Goal: Task Accomplishment & Management: Complete application form

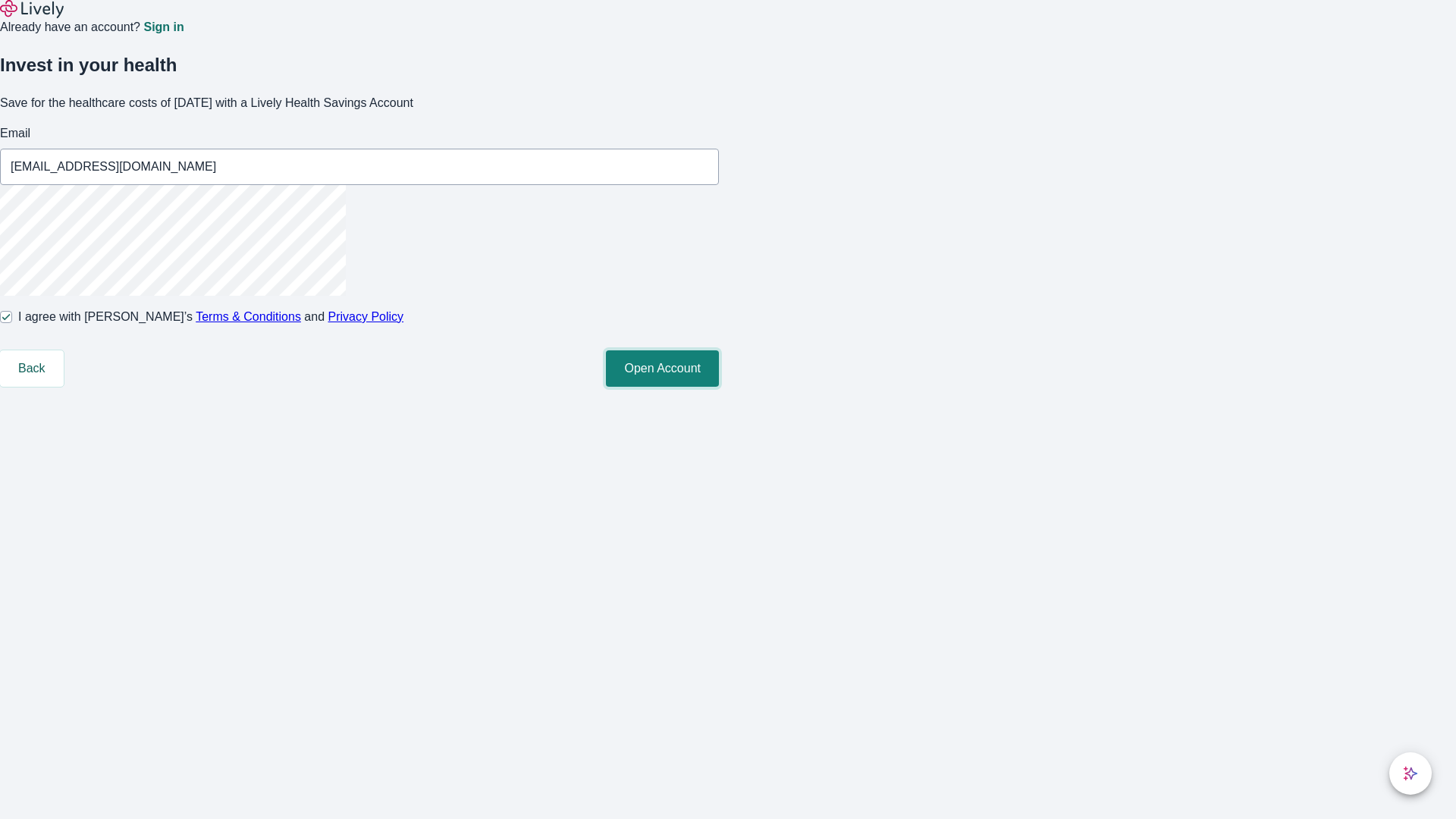
click at [719, 387] on button "Open Account" at bounding box center [662, 368] width 113 height 36
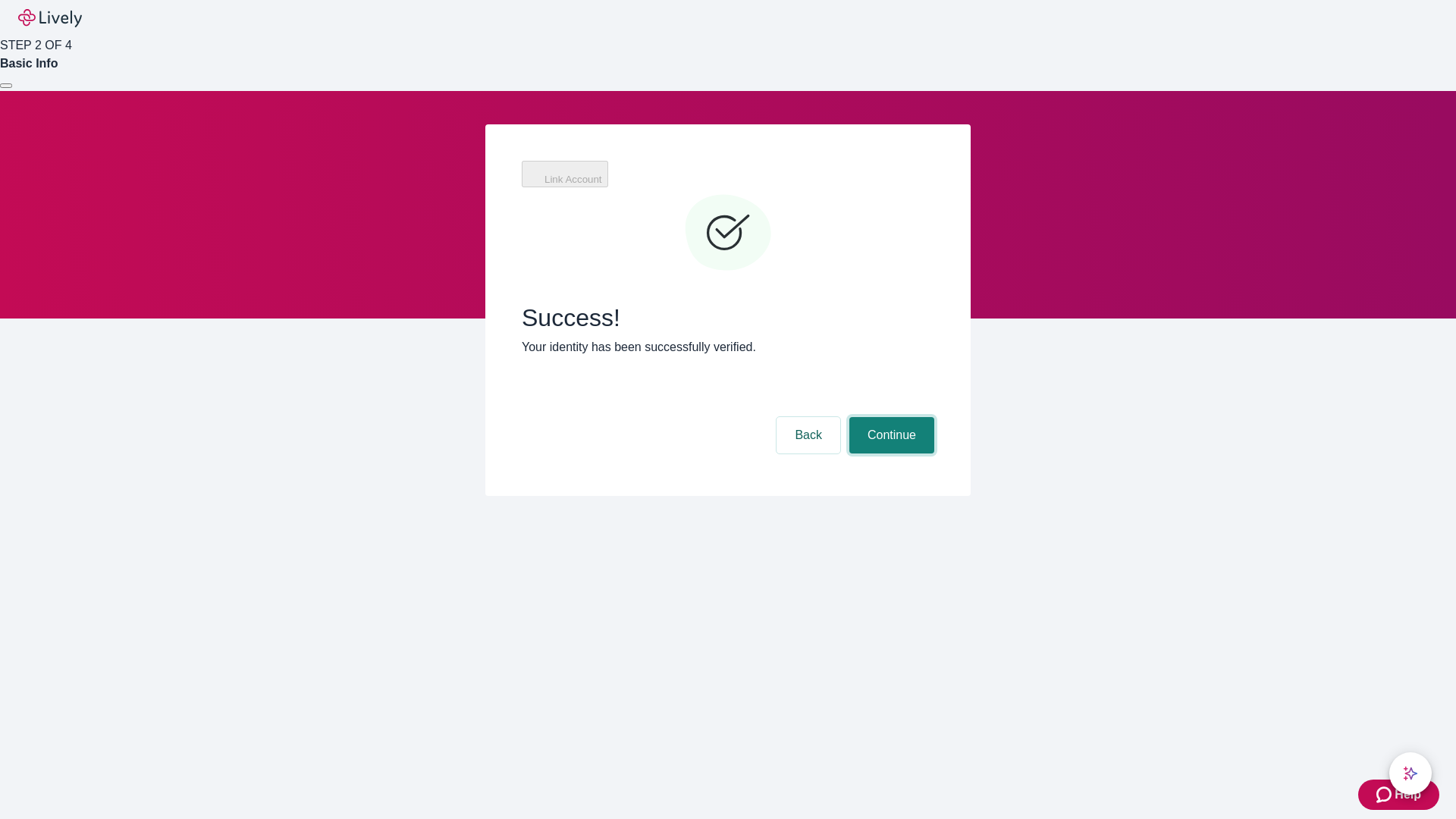
click at [889, 418] on button "Continue" at bounding box center [892, 435] width 85 height 36
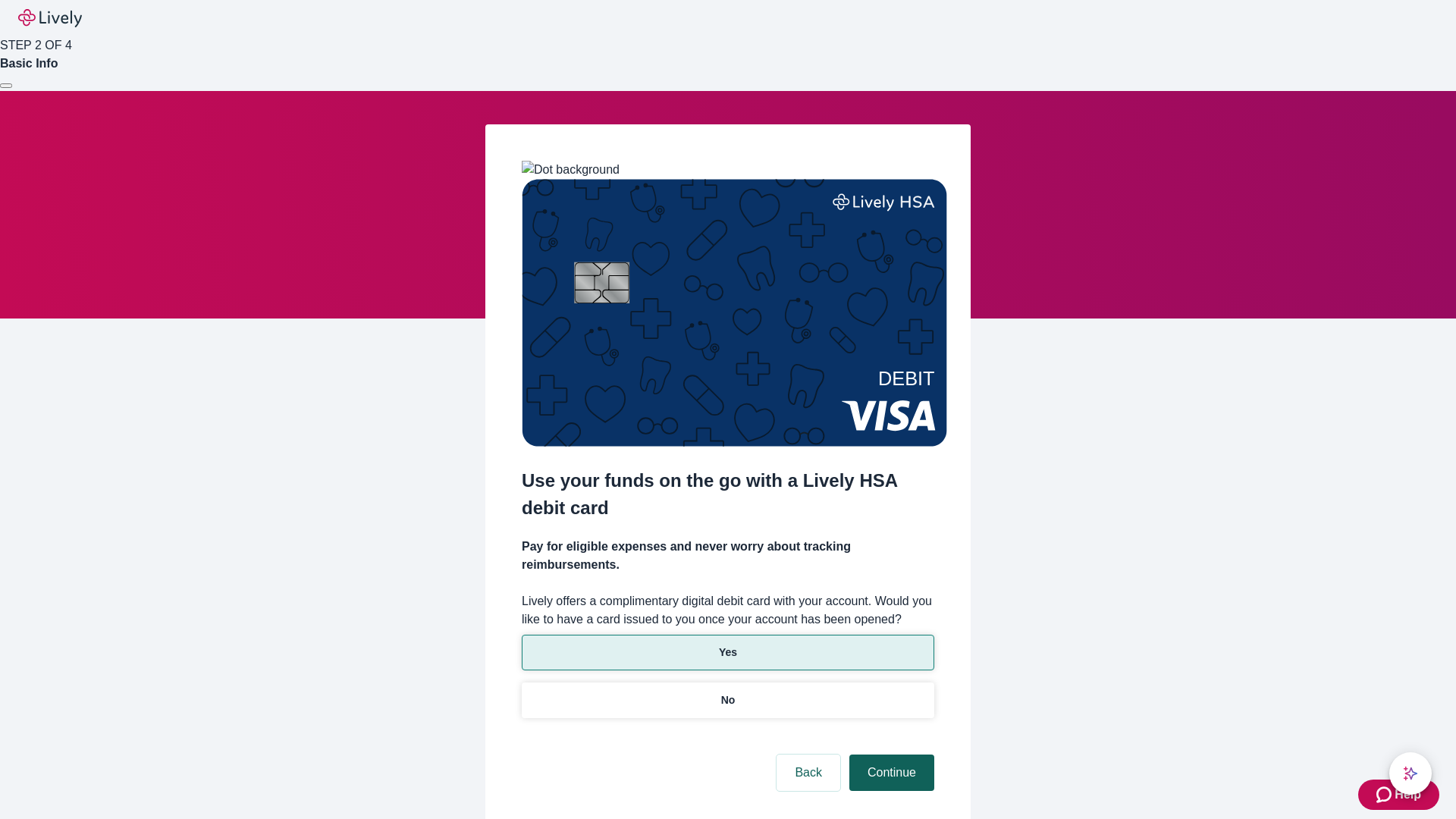
click at [727, 644] on p "Yes" at bounding box center [728, 652] width 18 height 16
click at [889, 754] on button "Continue" at bounding box center [892, 772] width 85 height 36
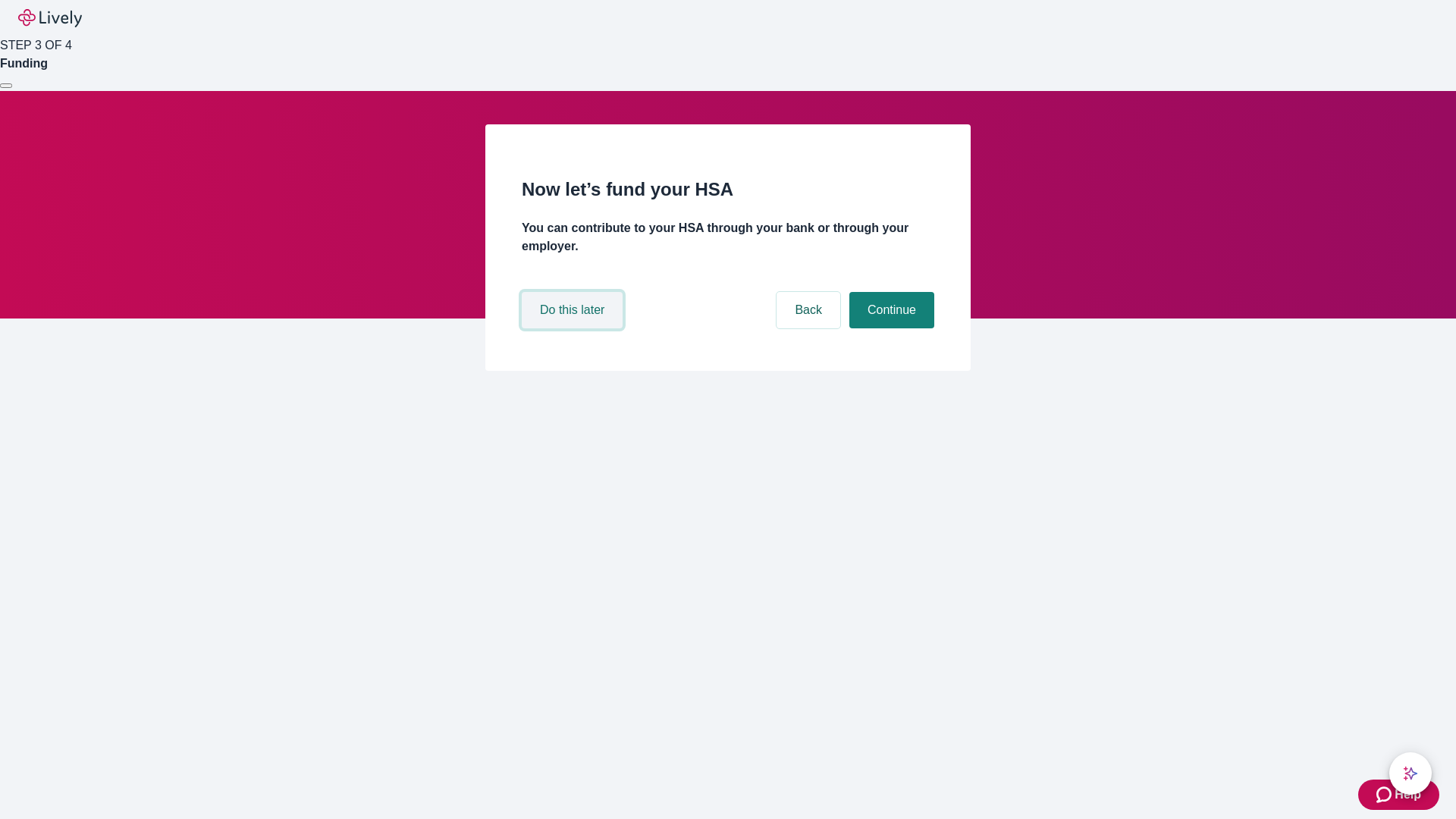
click at [574, 328] on button "Do this later" at bounding box center [572, 310] width 101 height 36
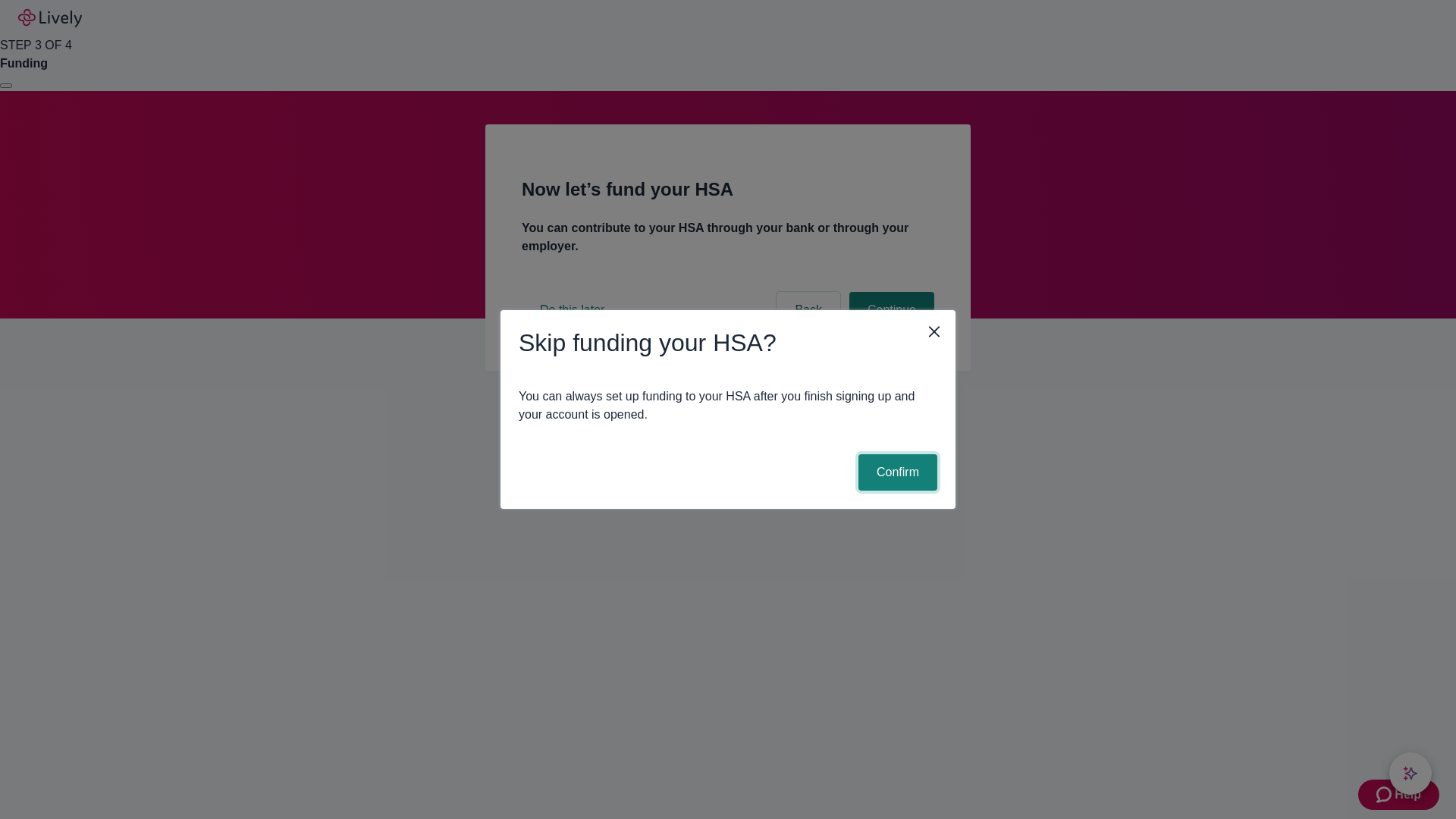
click at [896, 473] on button "Confirm" at bounding box center [898, 472] width 79 height 36
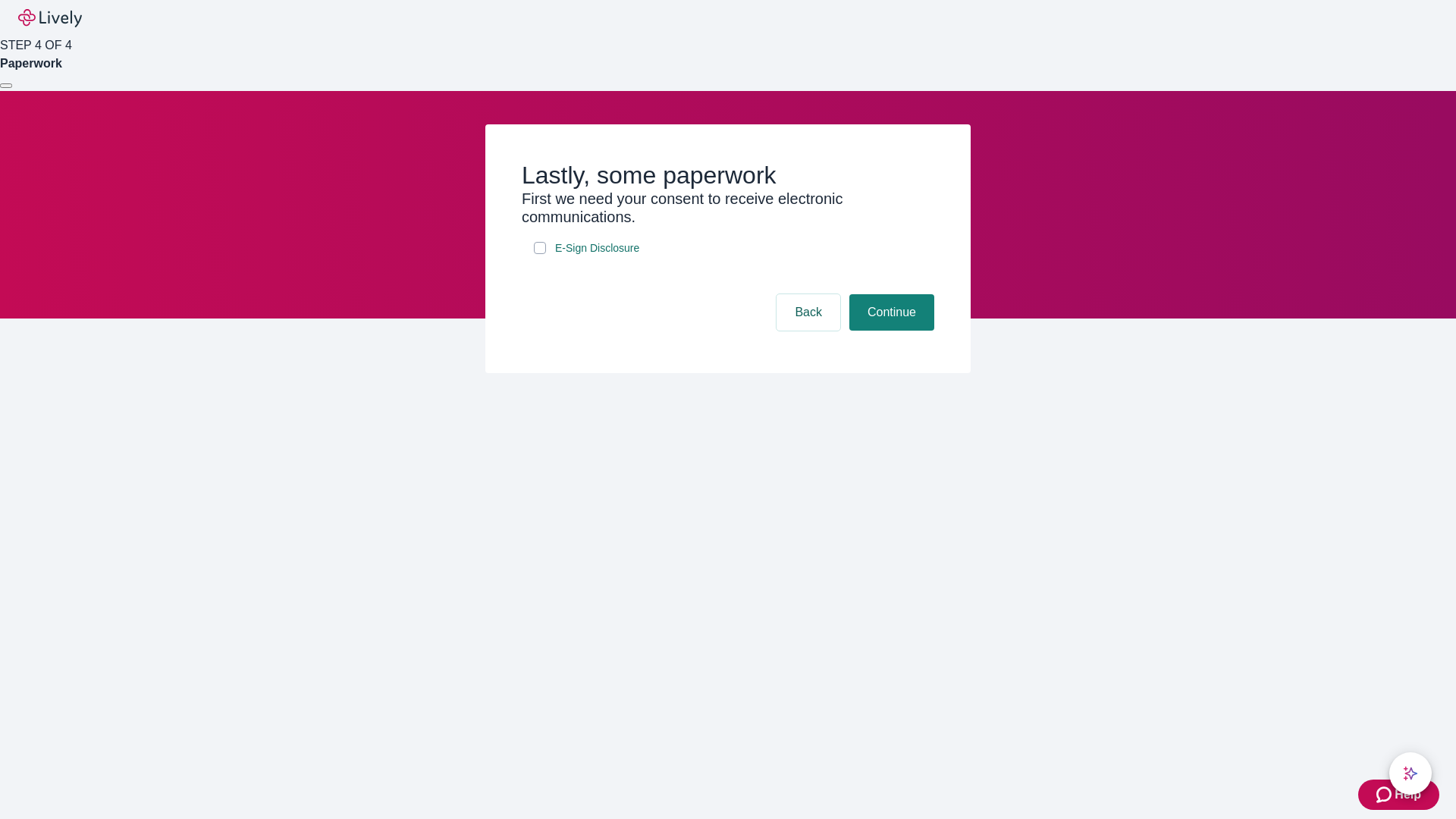
click at [540, 254] on input "E-Sign Disclosure" at bounding box center [540, 248] width 12 height 12
checkbox input "true"
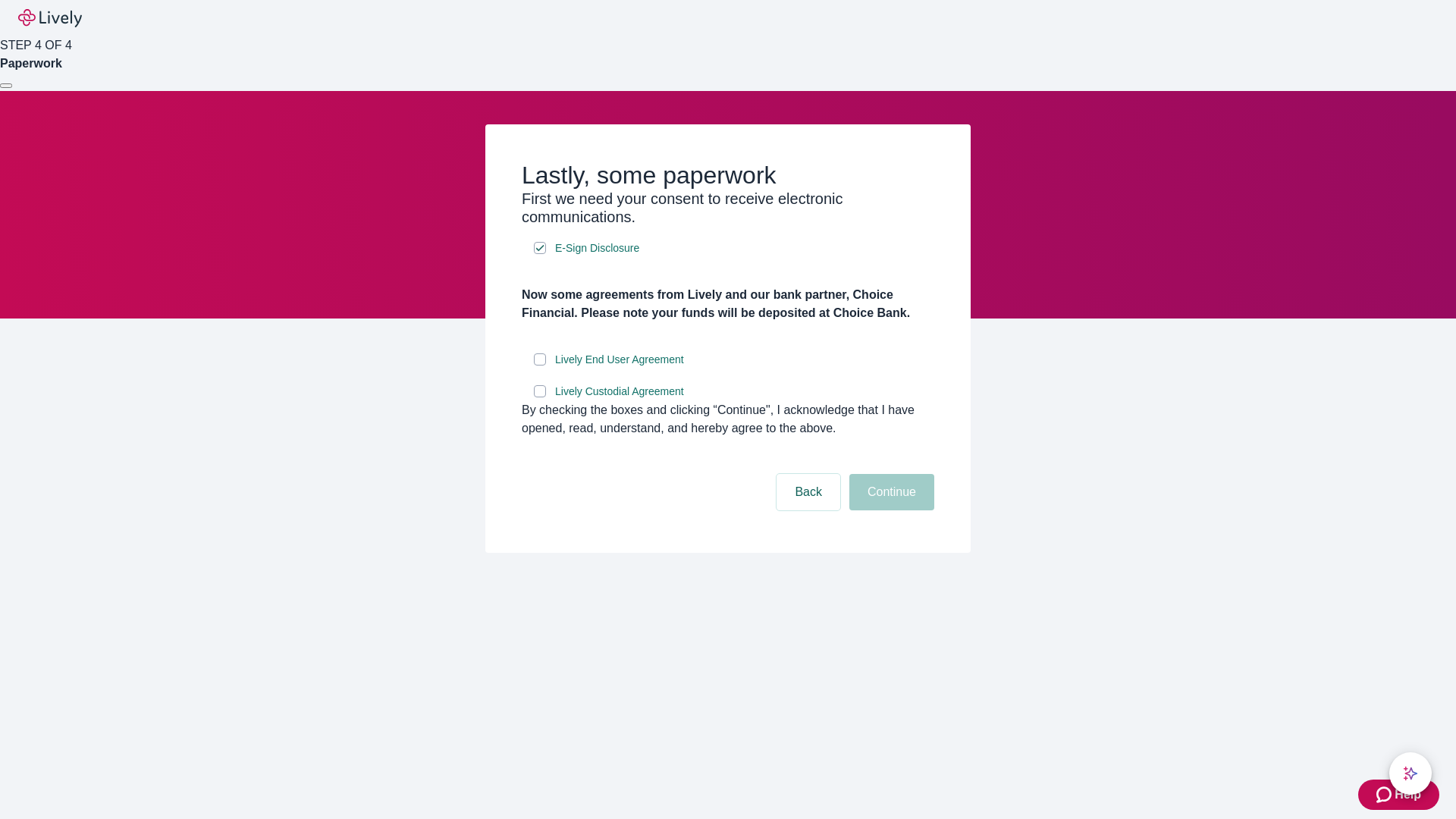
click at [540, 365] on input "Lively End User Agreement" at bounding box center [540, 360] width 12 height 12
checkbox input "true"
click at [540, 398] on input "Lively Custodial Agreement" at bounding box center [540, 391] width 12 height 12
checkbox input "true"
click at [889, 511] on button "Continue" at bounding box center [892, 491] width 85 height 36
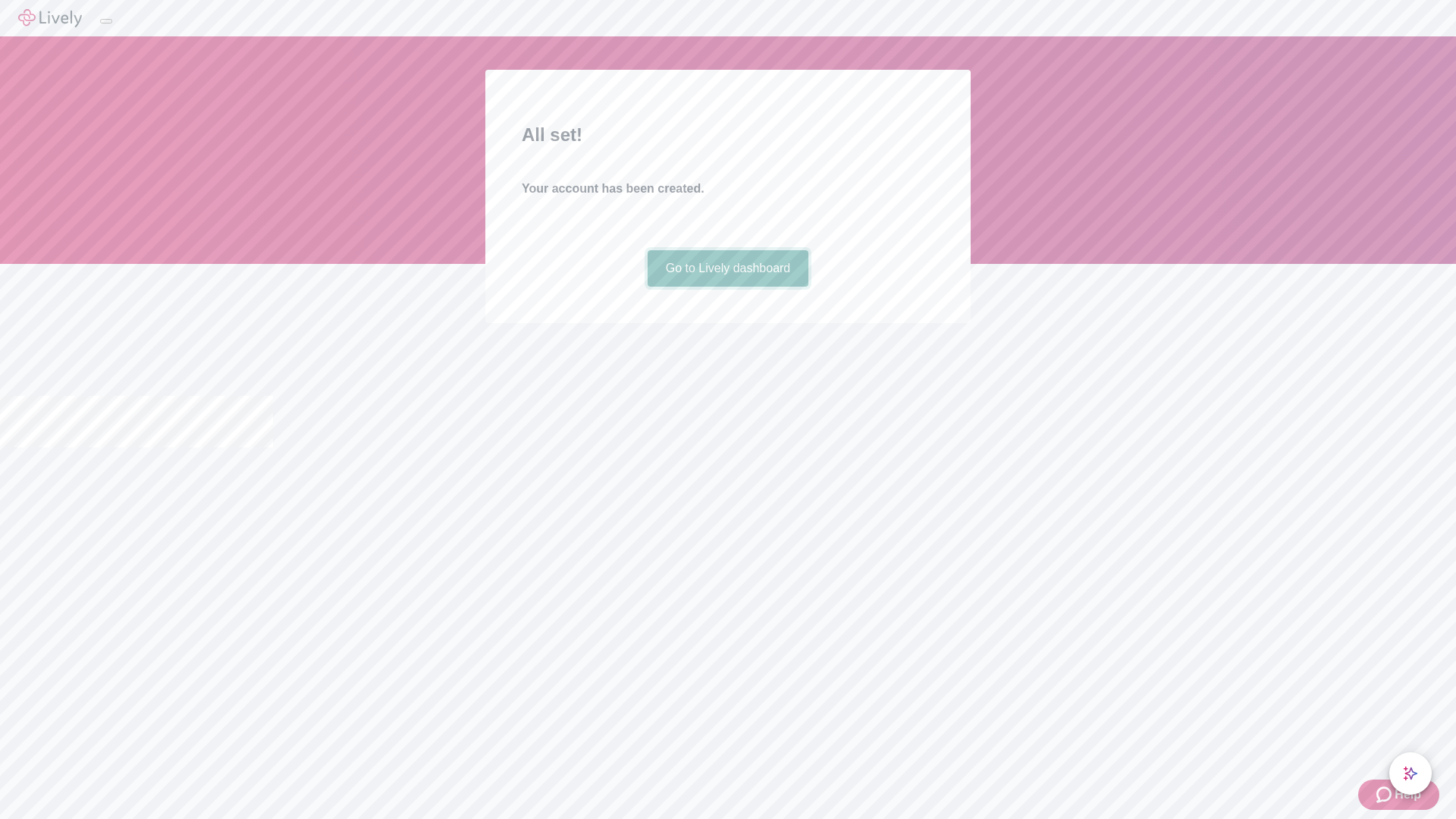
click at [727, 287] on link "Go to Lively dashboard" at bounding box center [728, 268] width 161 height 36
